Goal: Transaction & Acquisition: Purchase product/service

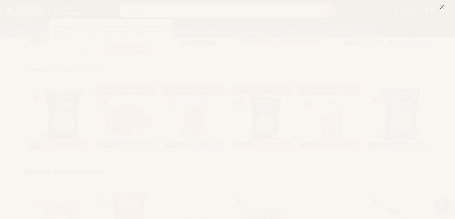
scroll to position [472, 0]
click at [440, 7] on icon at bounding box center [442, 6] width 5 height 5
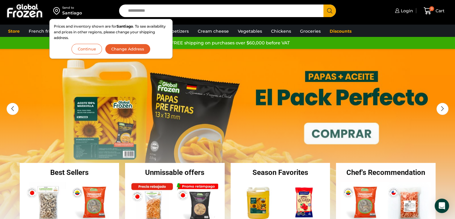
click at [90, 50] on font "Continue" at bounding box center [87, 48] width 18 height 5
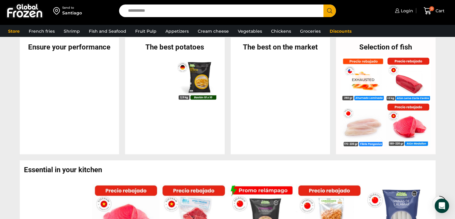
scroll to position [240, 0]
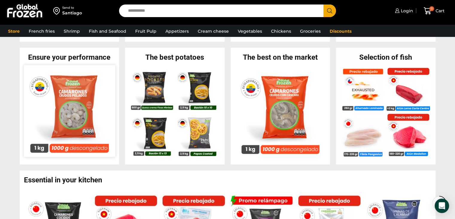
click at [78, 109] on img at bounding box center [69, 110] width 91 height 91
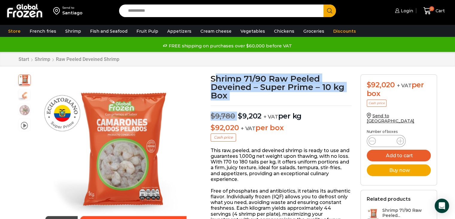
drag, startPoint x: 213, startPoint y: 76, endPoint x: 239, endPoint y: 103, distance: 37.5
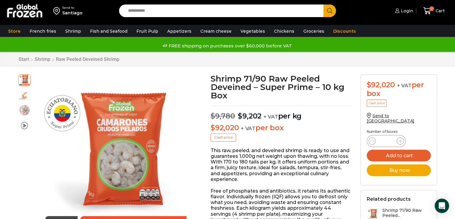
click at [202, 139] on div "video Hover over the image to zoom Camarón 71/90 Crudo Pelado sin Vena – Super …" at bounding box center [110, 164] width 193 height 181
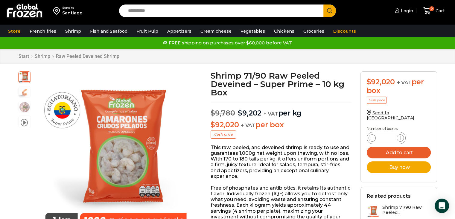
drag, startPoint x: 211, startPoint y: 72, endPoint x: 236, endPoint y: 105, distance: 41.3
copy div "Shrimp 71/90 Raw Peeled Deveined – Super Prime – 10 kg Box $ 9,780"
